Goal: Task Accomplishment & Management: Manage account settings

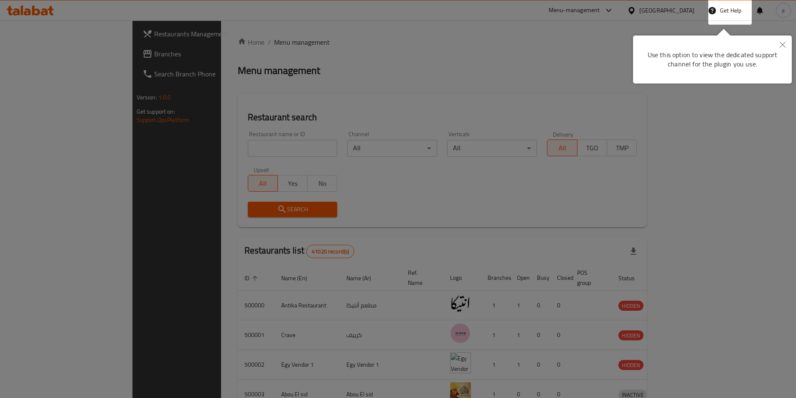
click at [783, 43] on icon "Close" at bounding box center [783, 45] width 6 height 6
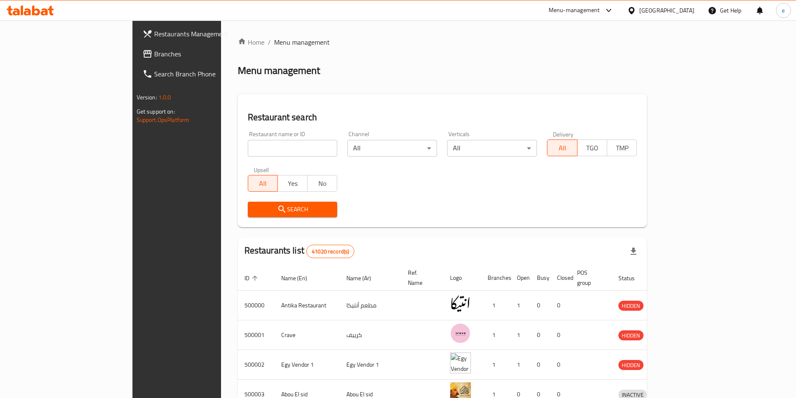
click at [142, 51] on icon at bounding box center [147, 54] width 10 height 10
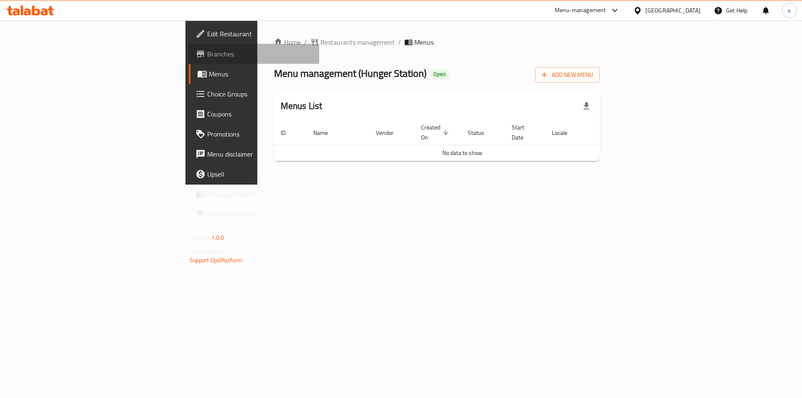
click at [189, 61] on link "Branches" at bounding box center [254, 54] width 131 height 20
click at [207, 58] on span "Branches" at bounding box center [260, 54] width 106 height 10
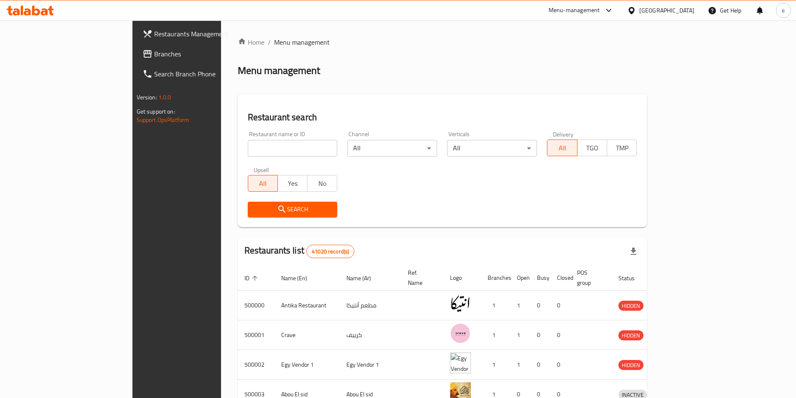
click at [639, 9] on div at bounding box center [633, 10] width 12 height 9
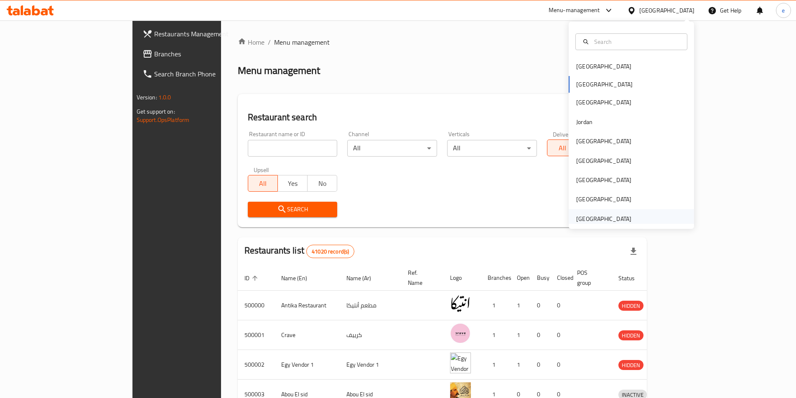
click at [604, 215] on div "[GEOGRAPHIC_DATA]" at bounding box center [603, 218] width 55 height 9
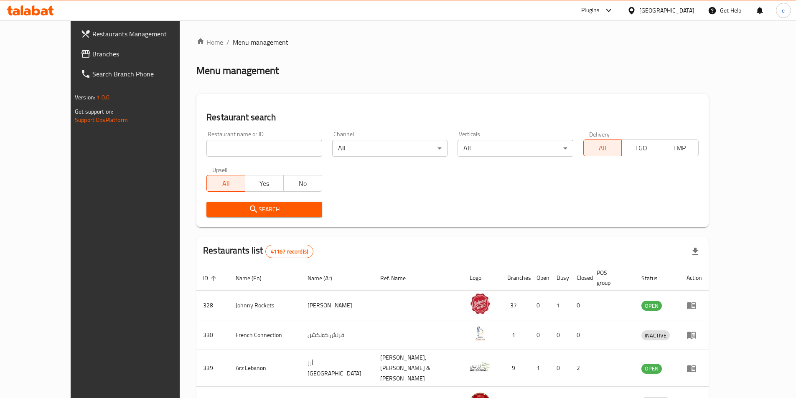
click at [206, 152] on input "search" at bounding box center [263, 148] width 115 height 17
paste input "776850"
type input "776850"
click at [92, 56] on span "Branches" at bounding box center [144, 54] width 104 height 10
